Goal: Find specific page/section: Find specific page/section

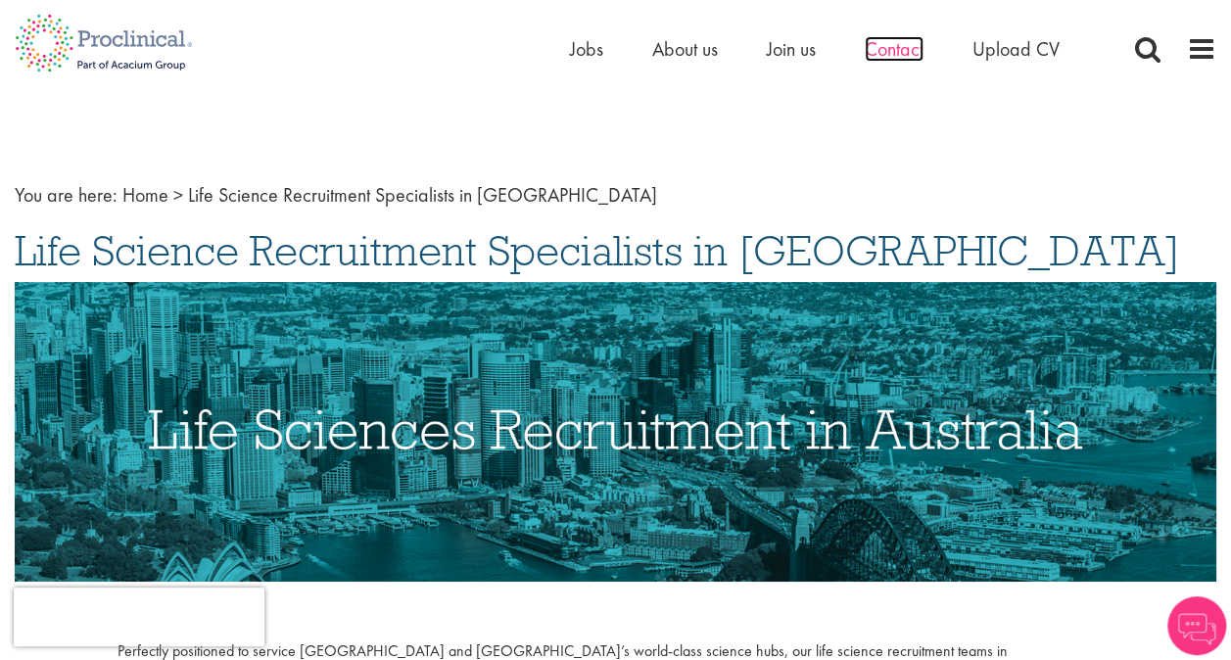
click at [902, 48] on span "Contact" at bounding box center [894, 48] width 59 height 25
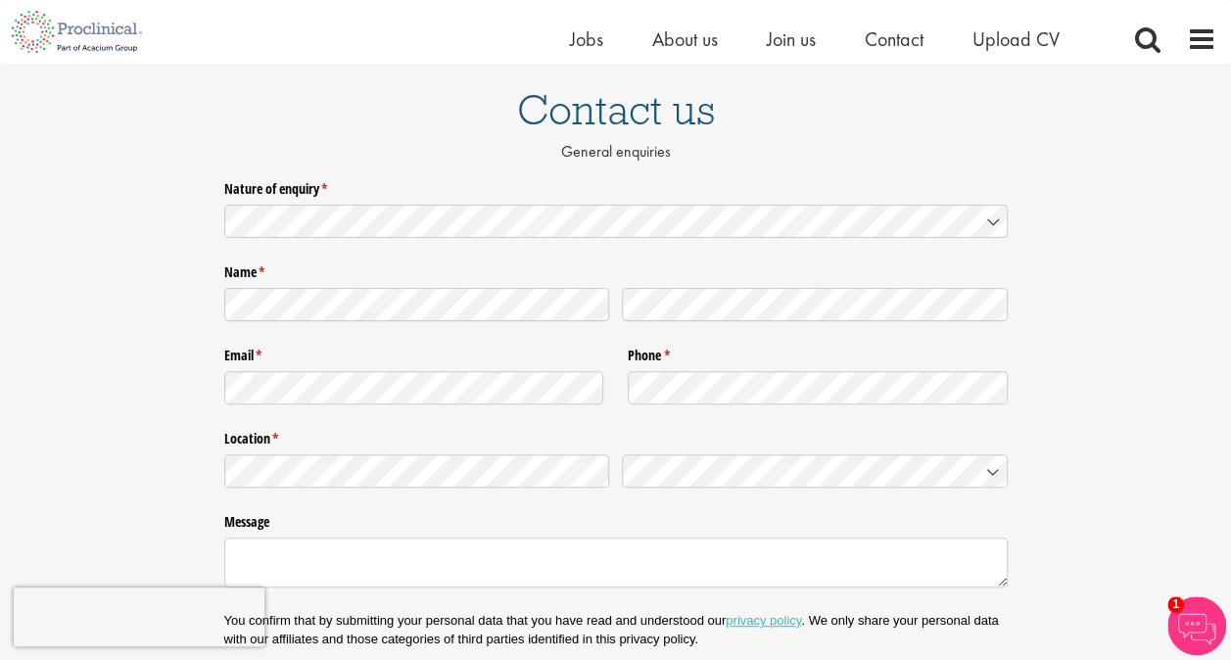
scroll to position [123, 0]
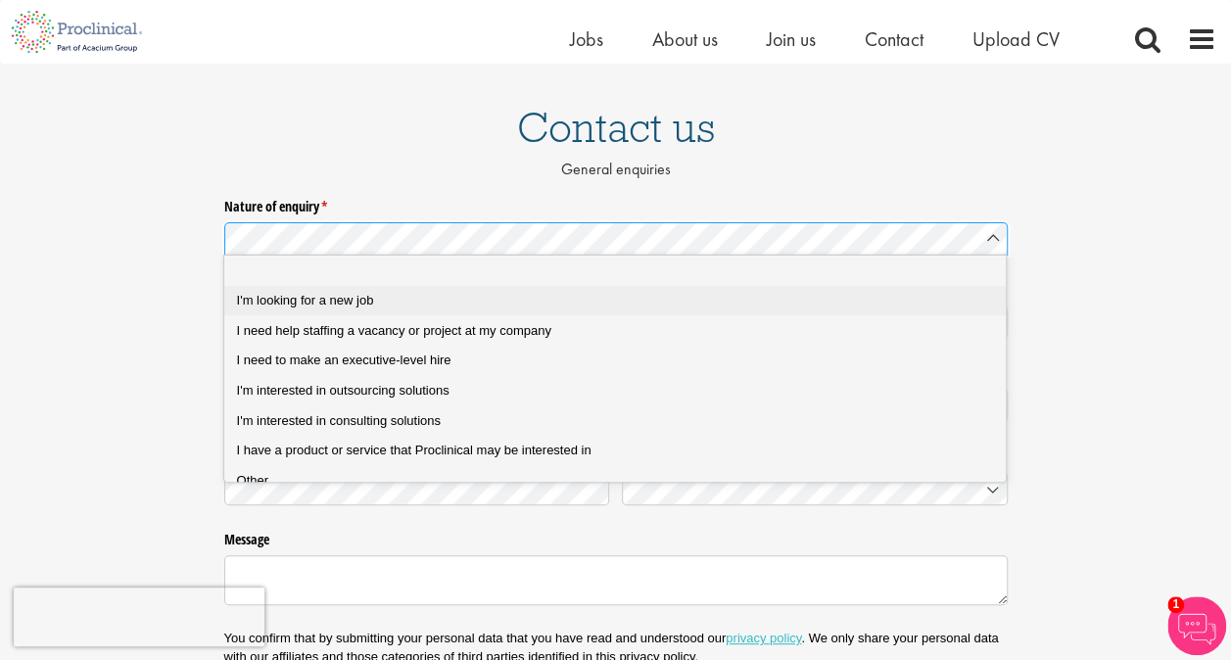
click at [908, 294] on div "I'm looking for a new job" at bounding box center [623, 301] width 772 height 18
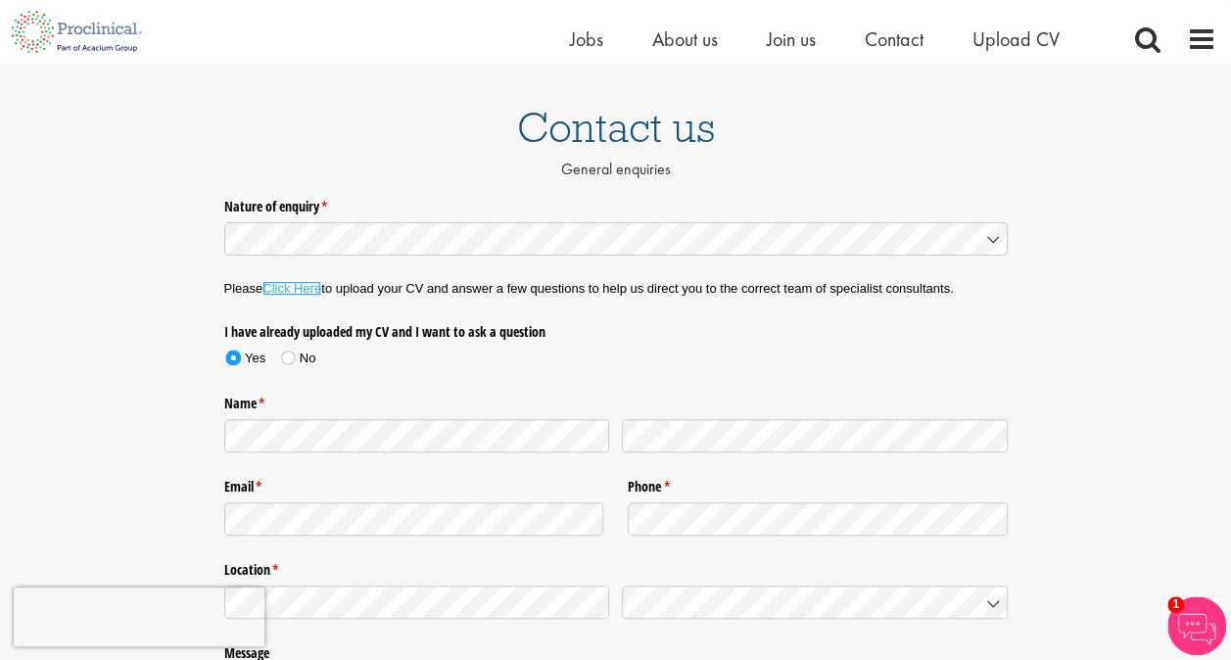
click at [312, 291] on link "Click Here" at bounding box center [291, 288] width 59 height 15
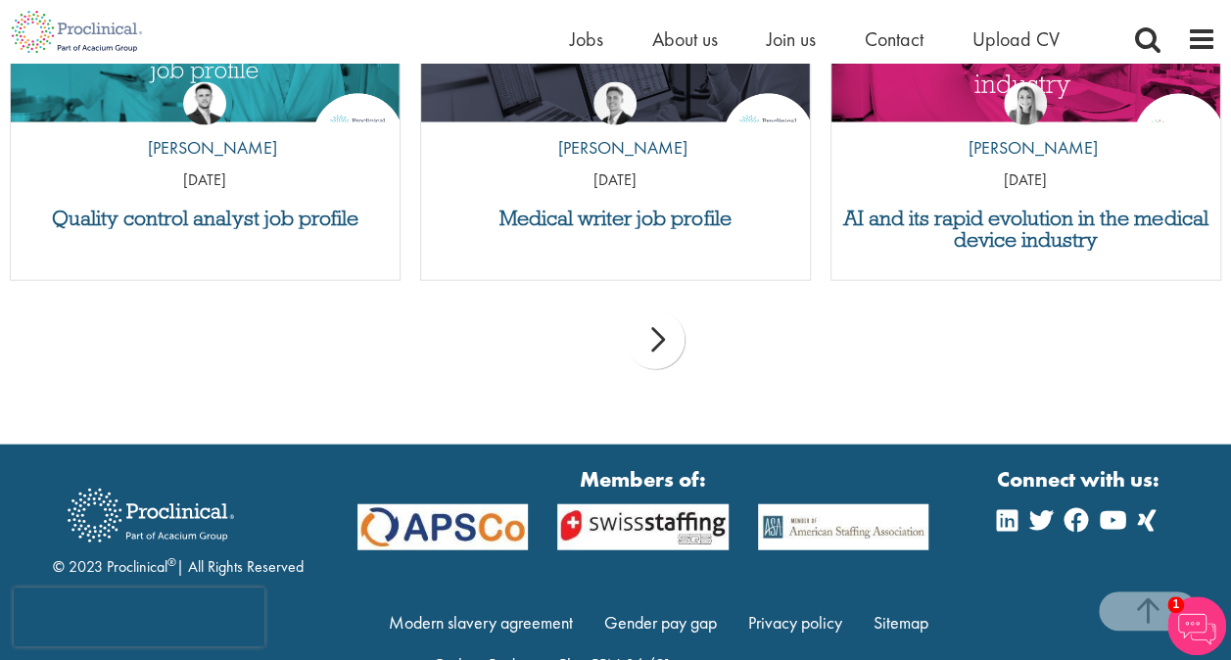
scroll to position [2156, 0]
